Goal: Book appointment/travel/reservation

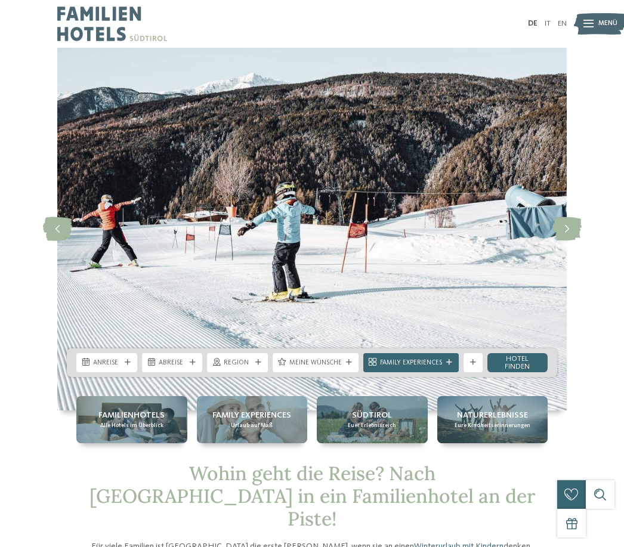
click at [561, 239] on icon at bounding box center [566, 229] width 29 height 24
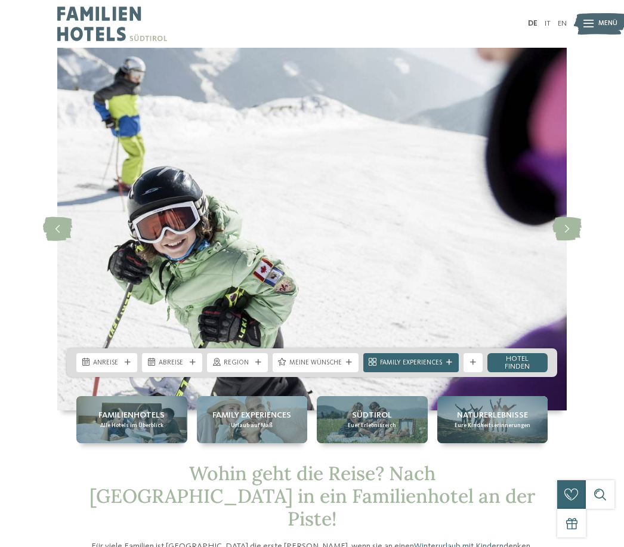
click at [560, 241] on icon at bounding box center [566, 229] width 29 height 24
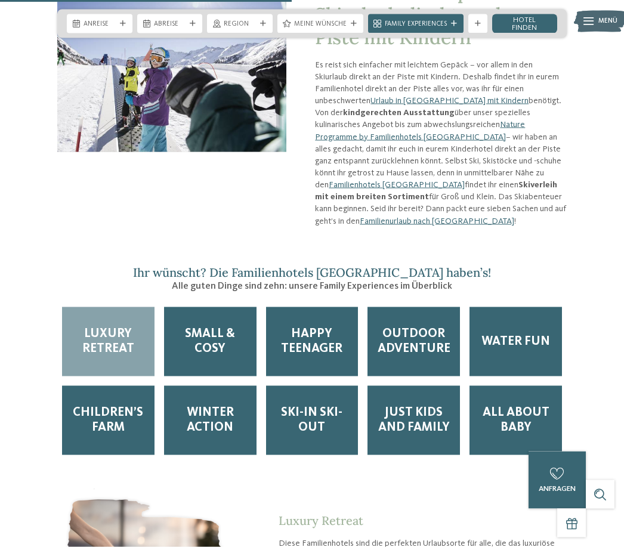
scroll to position [1179, 0]
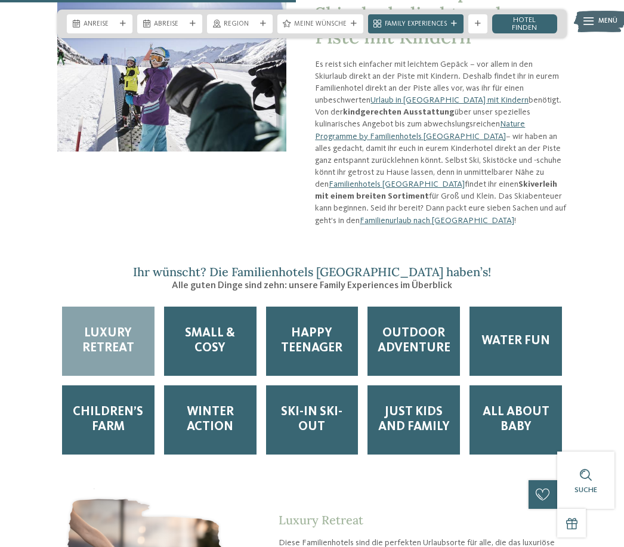
click at [106, 326] on span "Luxury Retreat" at bounding box center [108, 341] width 73 height 30
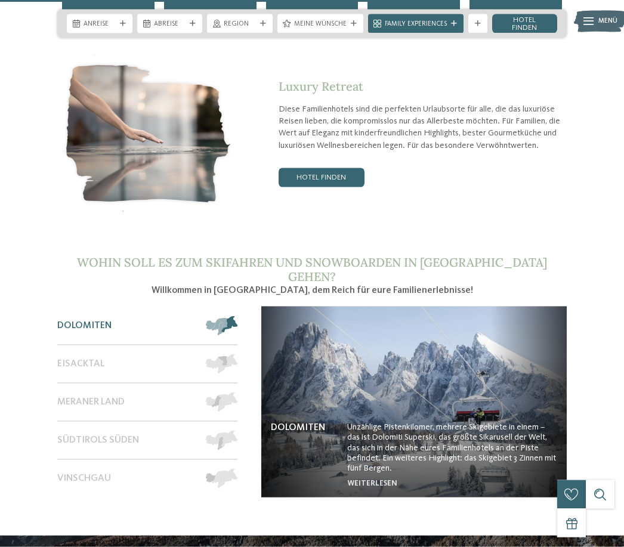
scroll to position [1613, 0]
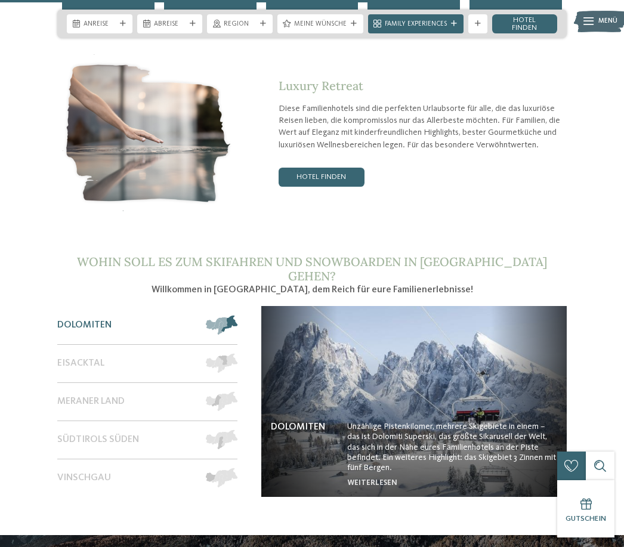
click at [333, 168] on link "Hotel finden" at bounding box center [321, 177] width 86 height 19
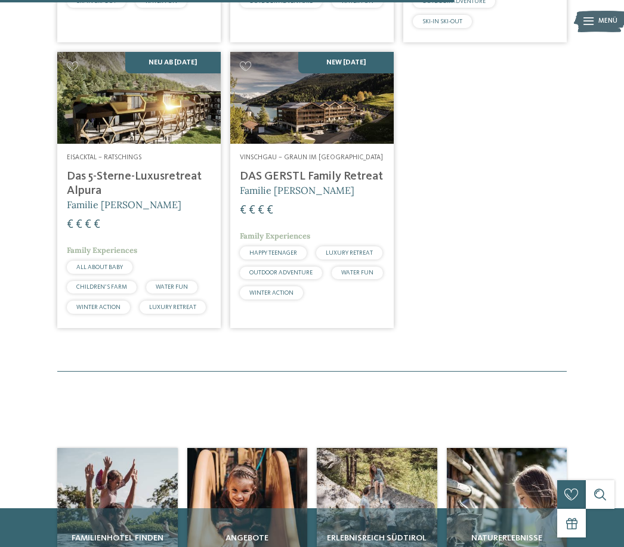
scroll to position [897, 0]
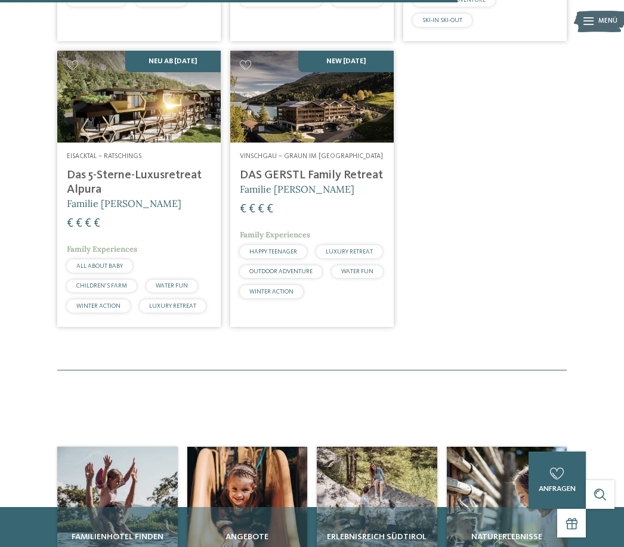
click at [120, 303] on span "WINTER ACTION" at bounding box center [98, 306] width 44 height 6
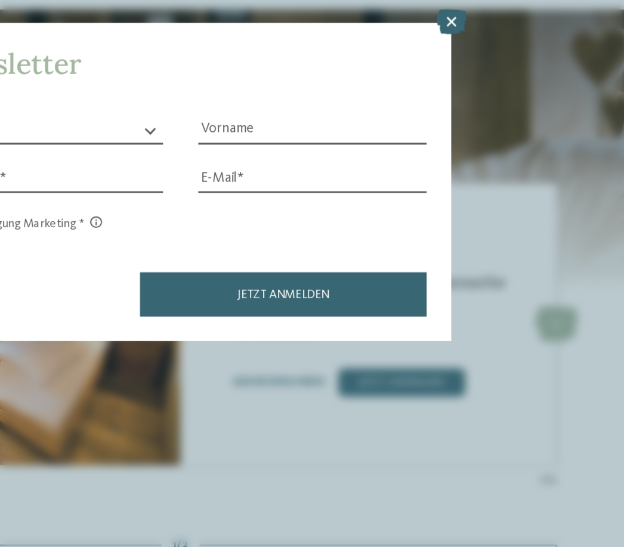
scroll to position [1086, 0]
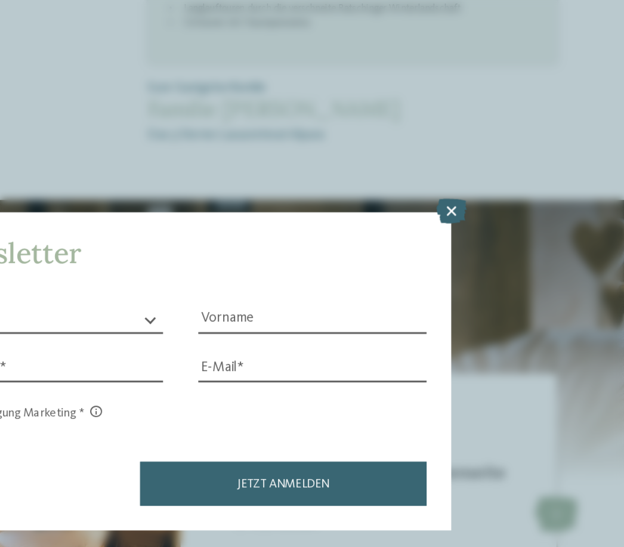
click at [485, 157] on icon at bounding box center [495, 165] width 20 height 17
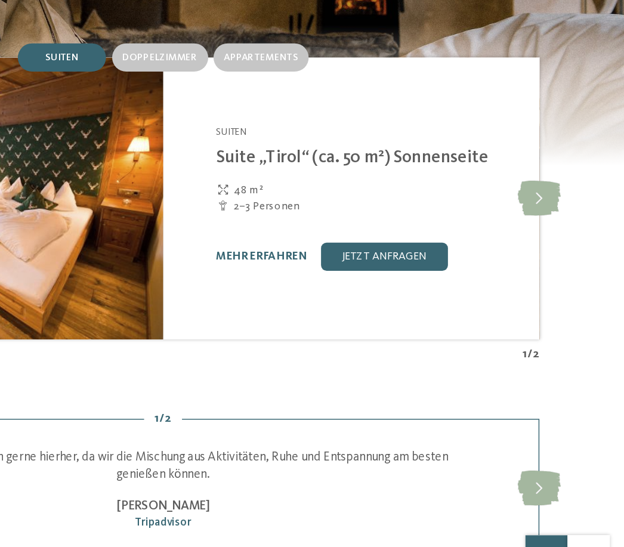
scroll to position [1204, 0]
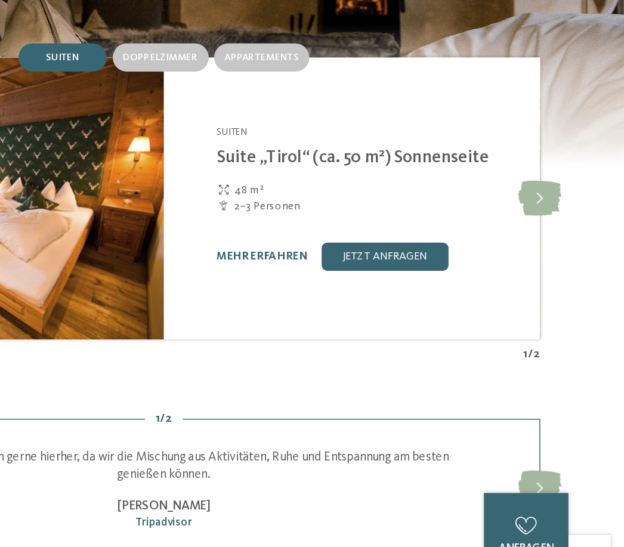
click at [353, 153] on span "Appartements" at bounding box center [378, 156] width 50 height 7
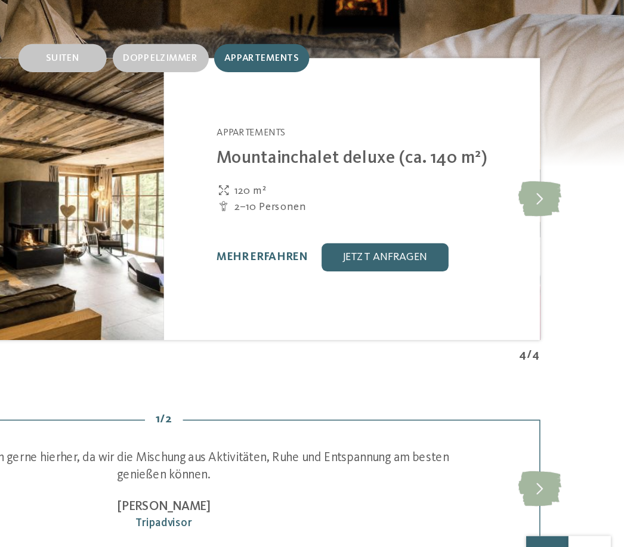
click at [348, 287] on link "mehr erfahren" at bounding box center [378, 291] width 61 height 8
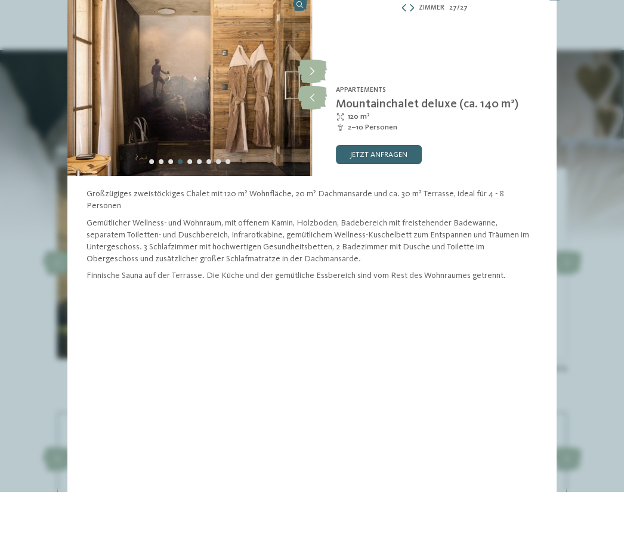
scroll to position [1193, 0]
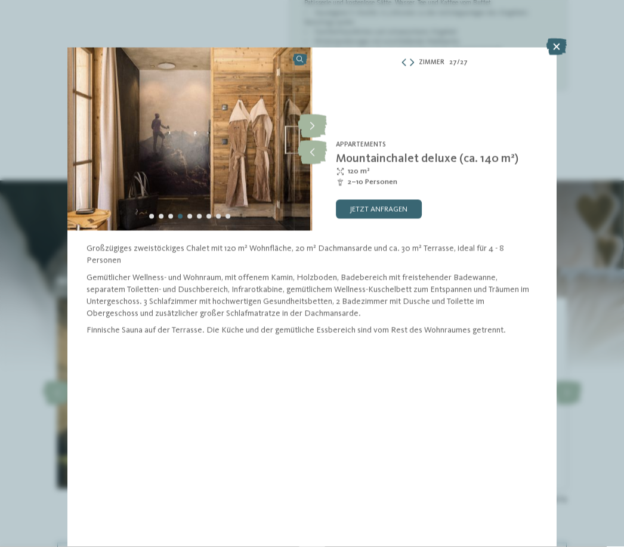
click at [138, 153] on img at bounding box center [189, 139] width 244 height 183
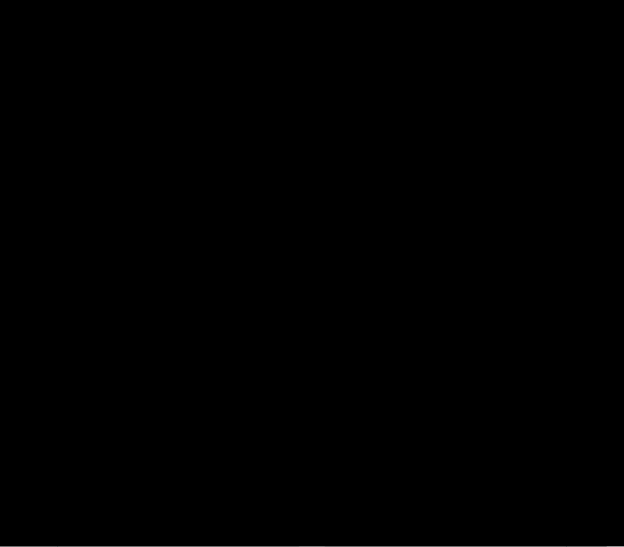
scroll to position [1063, 0]
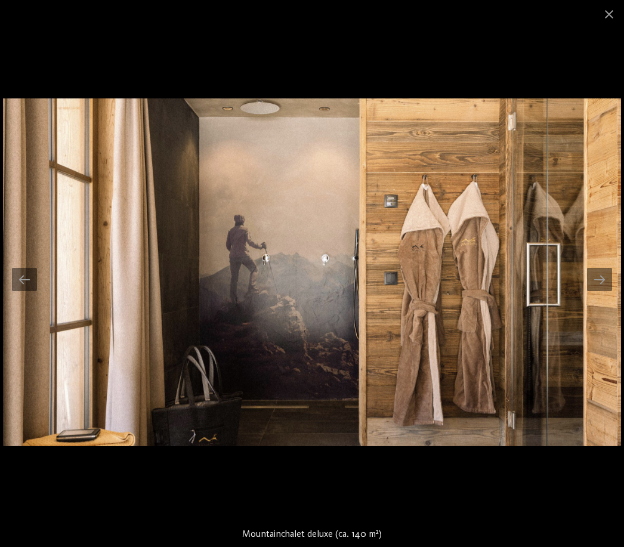
click at [602, 277] on div at bounding box center [599, 279] width 25 height 23
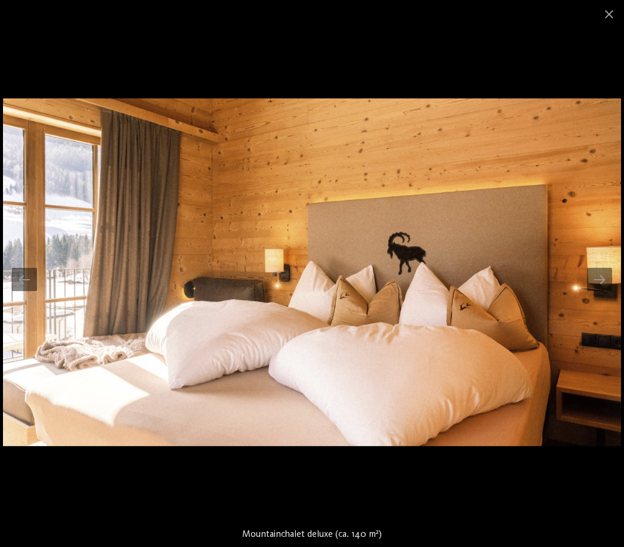
click at [597, 278] on div at bounding box center [599, 279] width 25 height 23
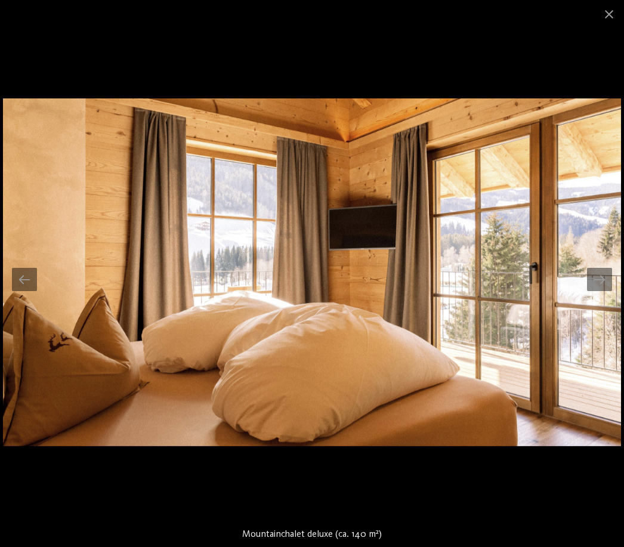
click at [596, 285] on div at bounding box center [599, 279] width 25 height 23
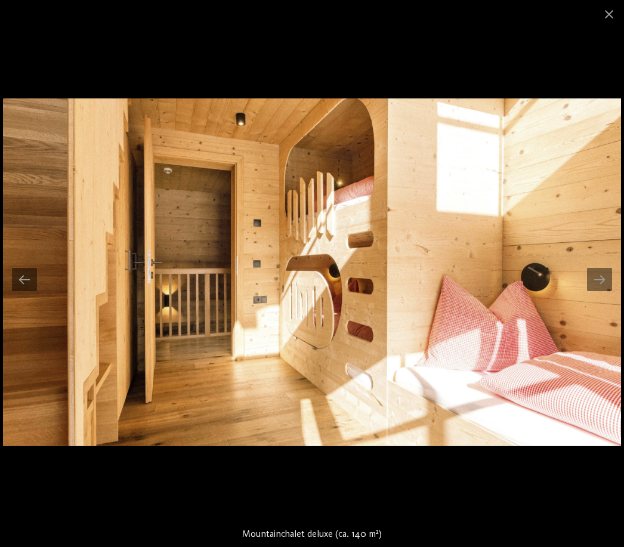
click at [599, 278] on div at bounding box center [599, 279] width 25 height 23
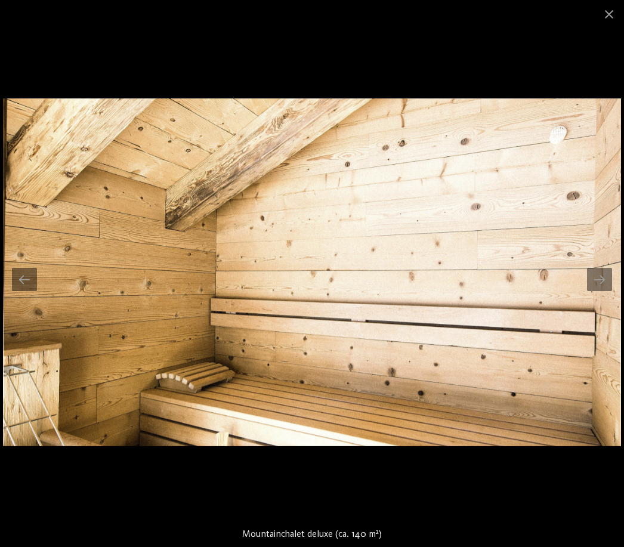
click at [597, 277] on div at bounding box center [599, 279] width 25 height 23
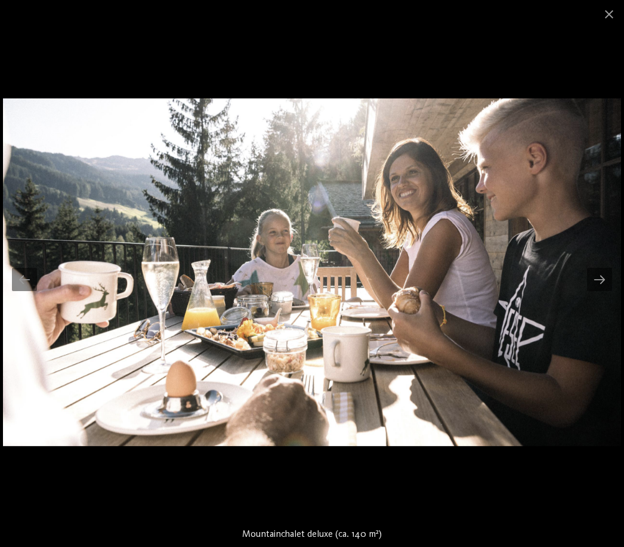
click at [589, 274] on div at bounding box center [599, 279] width 25 height 23
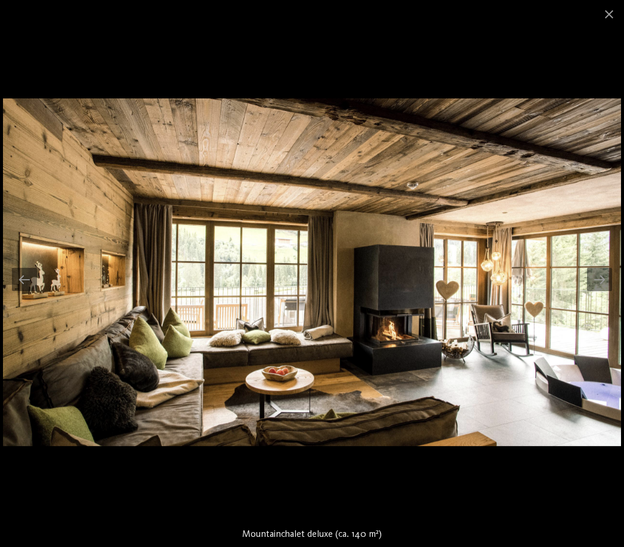
click at [608, 17] on span at bounding box center [609, 14] width 30 height 28
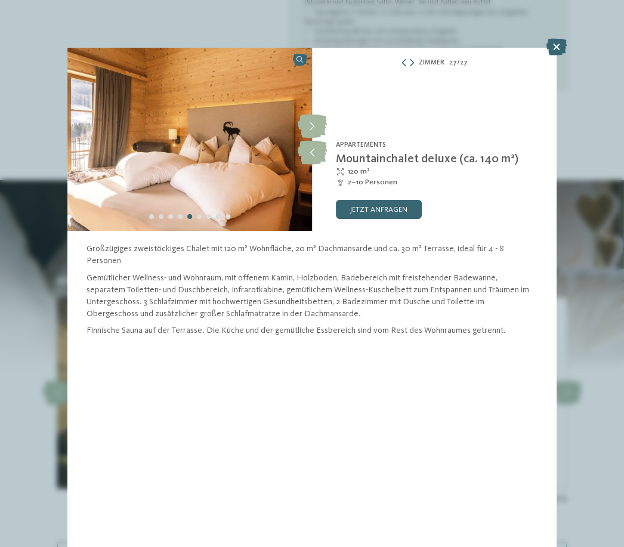
click at [578, 55] on div "Zimmer 27 / 27 slide 27 of 27 6" at bounding box center [312, 273] width 624 height 547
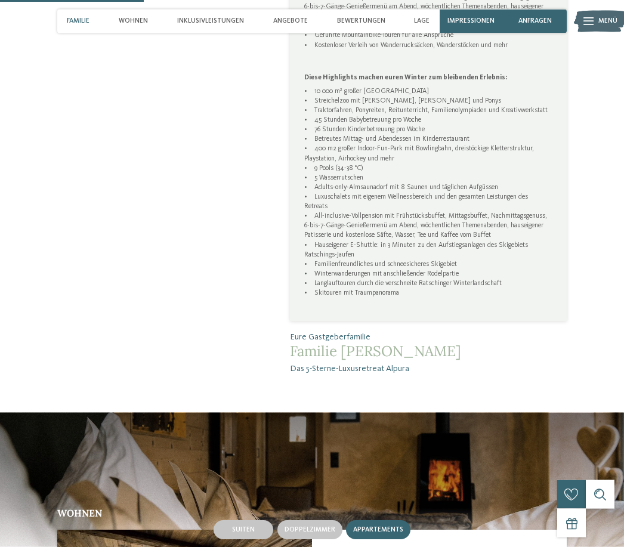
scroll to position [832, 0]
